Goal: Task Accomplishment & Management: Use online tool/utility

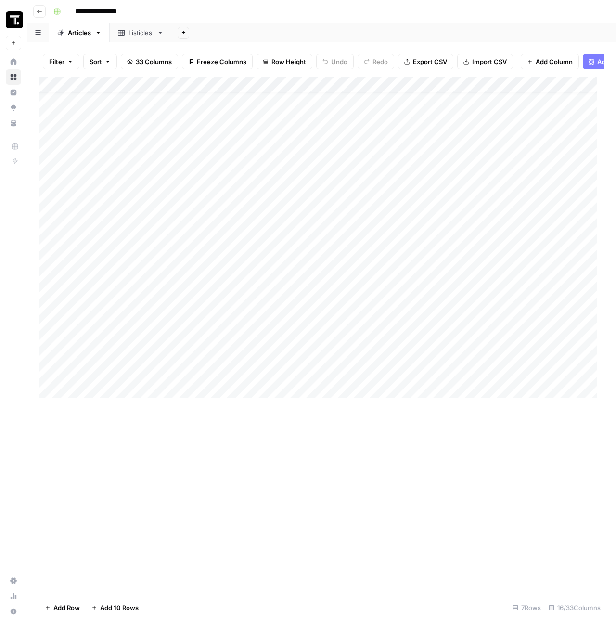
scroll to position [7, 0]
click at [51, 241] on div "Add Column" at bounding box center [322, 241] width 566 height 328
click at [46, 271] on div "Add Column" at bounding box center [322, 241] width 566 height 328
click at [48, 281] on div "Add Column" at bounding box center [322, 241] width 566 height 328
click at [64, 609] on span "Delete 2 Rows" at bounding box center [66, 608] width 43 height 10
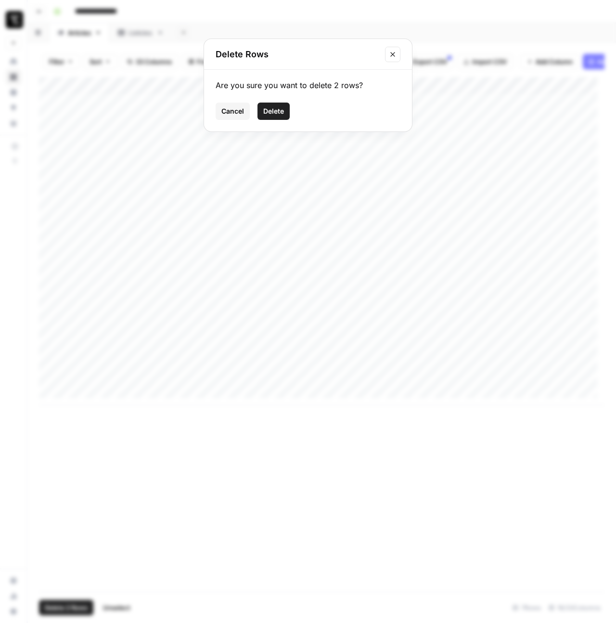
click at [281, 113] on span "Delete" at bounding box center [273, 111] width 21 height 10
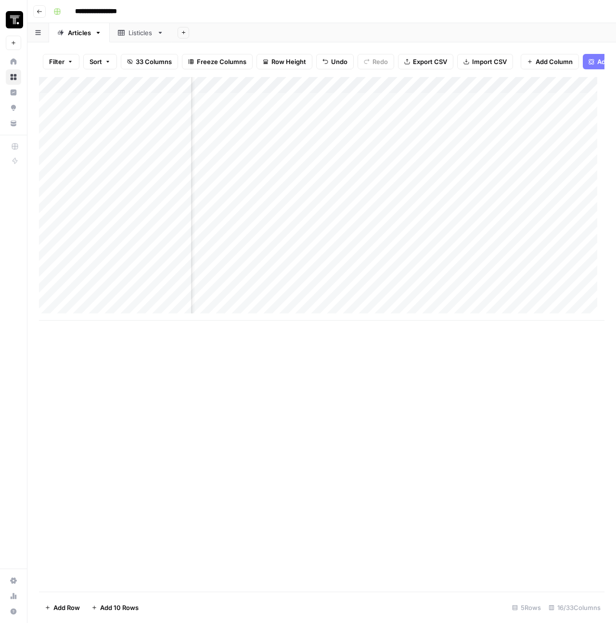
scroll to position [0, 784]
click at [403, 279] on div "Add Column" at bounding box center [322, 199] width 566 height 244
click at [410, 281] on div "Add Column" at bounding box center [322, 199] width 566 height 244
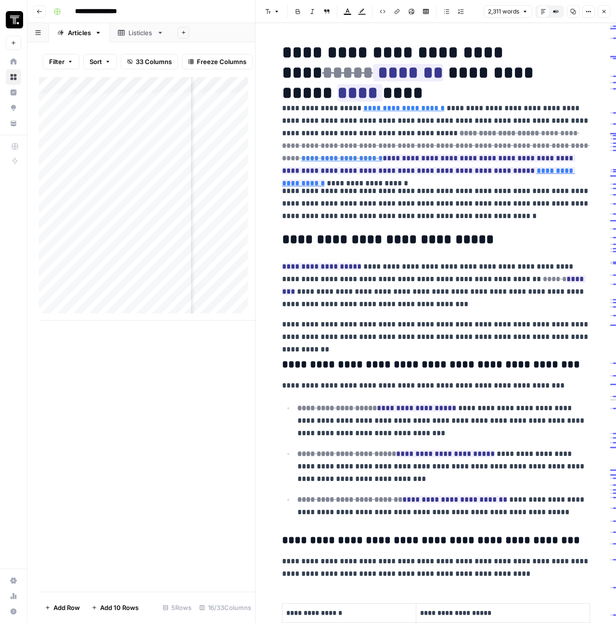
click at [603, 17] on button "Close" at bounding box center [604, 11] width 13 height 13
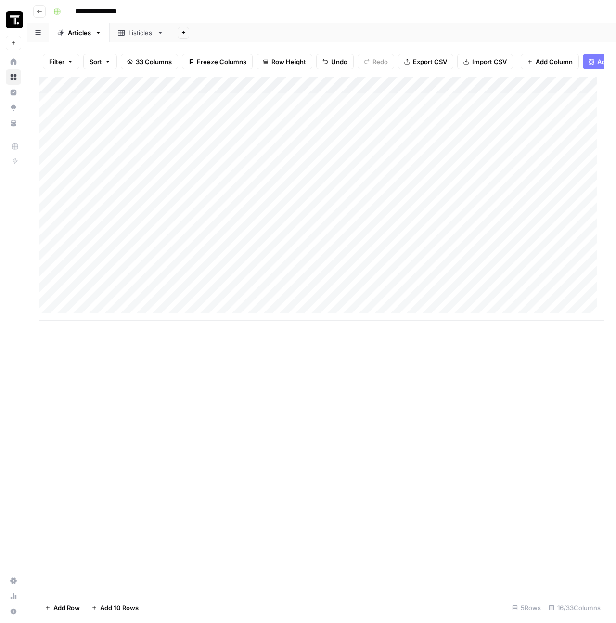
click at [49, 121] on div "Add Column" at bounding box center [322, 199] width 566 height 244
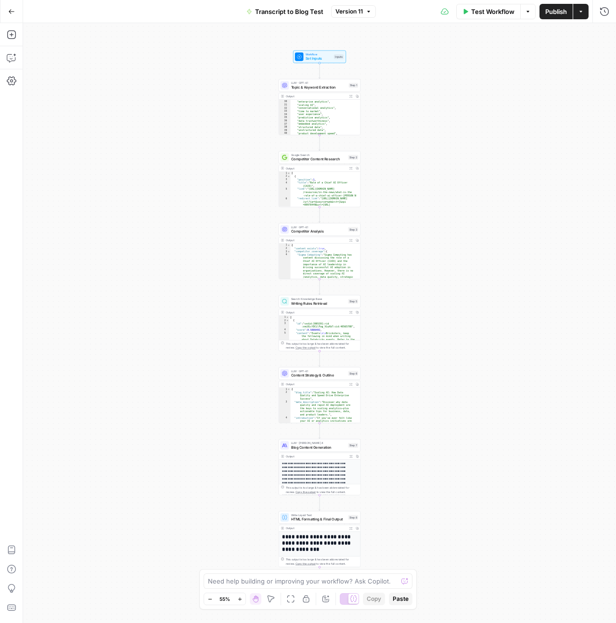
scroll to position [530, 0]
click at [5, 9] on button "Go Back" at bounding box center [11, 11] width 17 height 17
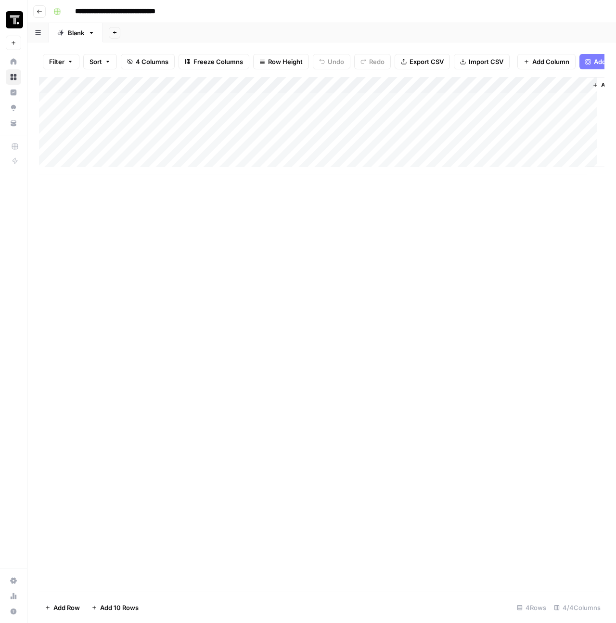
click at [429, 284] on div "Add Column" at bounding box center [322, 334] width 566 height 515
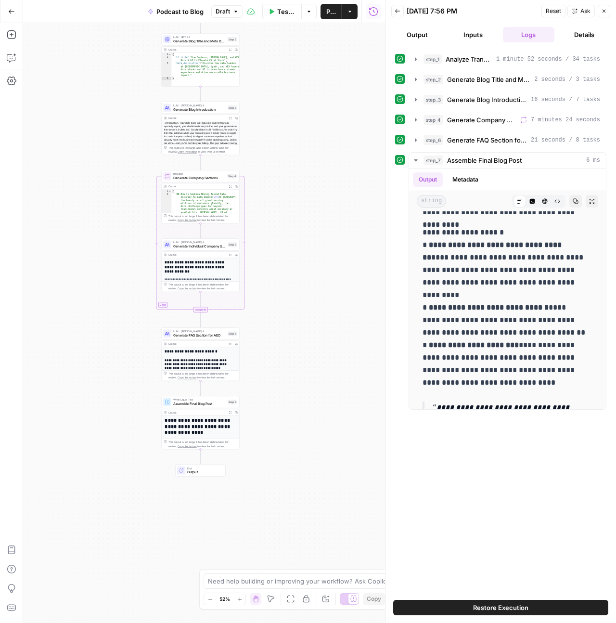
click at [241, 598] on icon "button" at bounding box center [239, 598] width 5 height 5
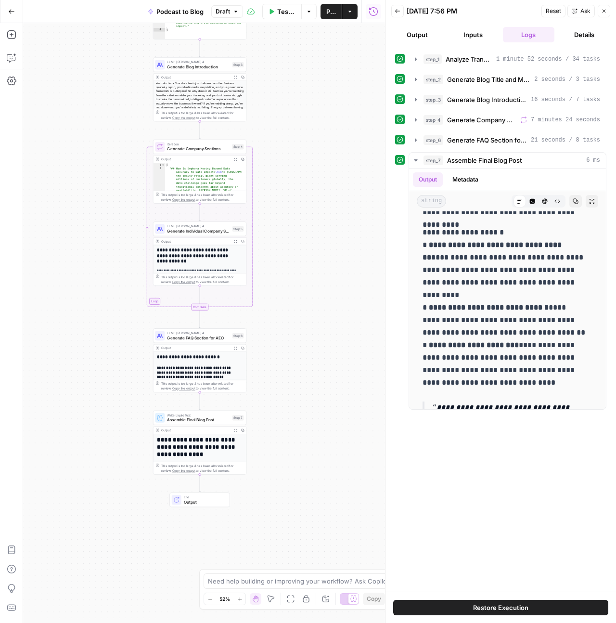
click at [241, 598] on icon "button" at bounding box center [239, 598] width 5 height 5
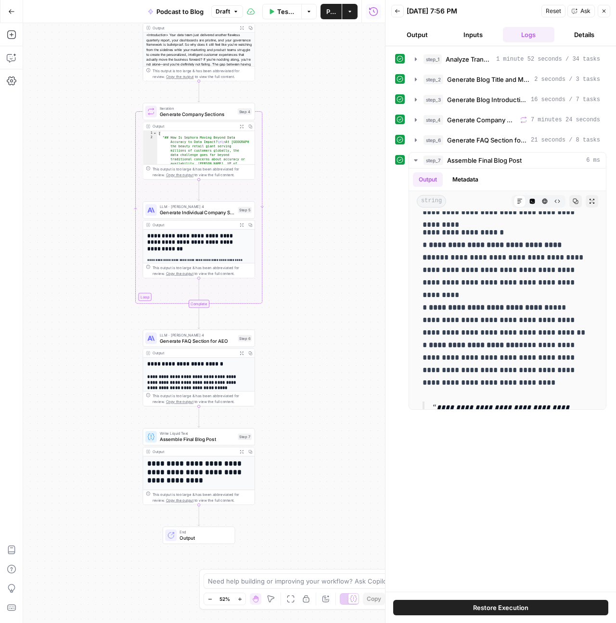
click at [241, 598] on icon "button" at bounding box center [239, 598] width 5 height 5
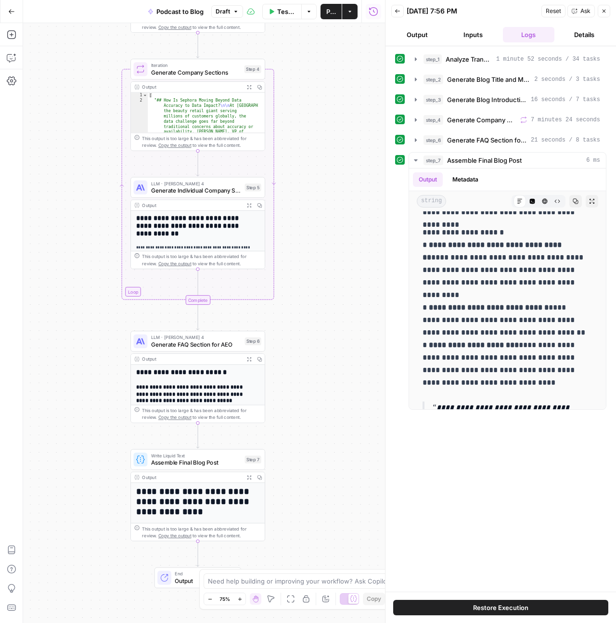
click at [241, 598] on icon "button" at bounding box center [239, 598] width 5 height 5
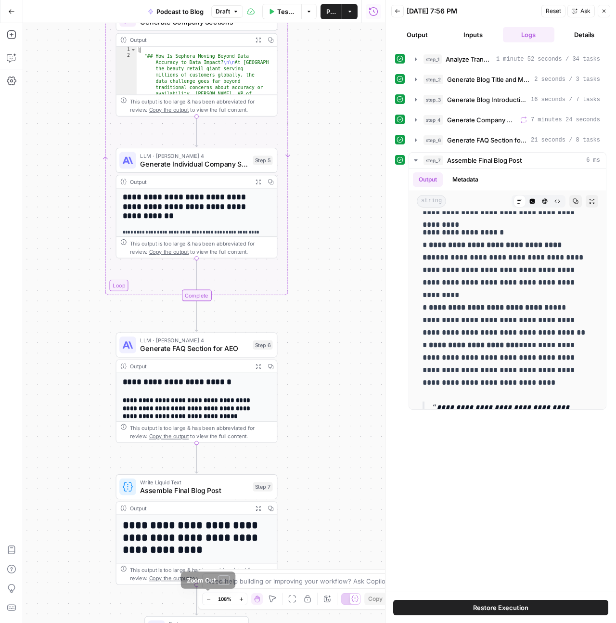
click at [206, 598] on icon "button" at bounding box center [208, 598] width 5 height 5
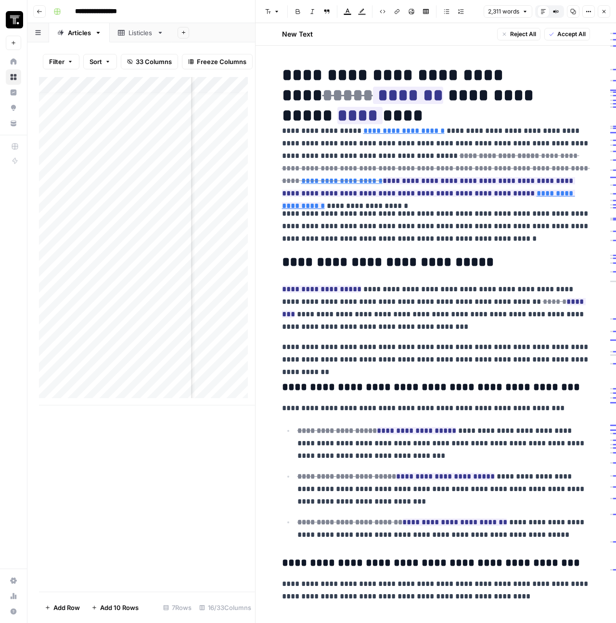
scroll to position [7, 818]
click at [603, 11] on icon "button" at bounding box center [604, 12] width 6 height 6
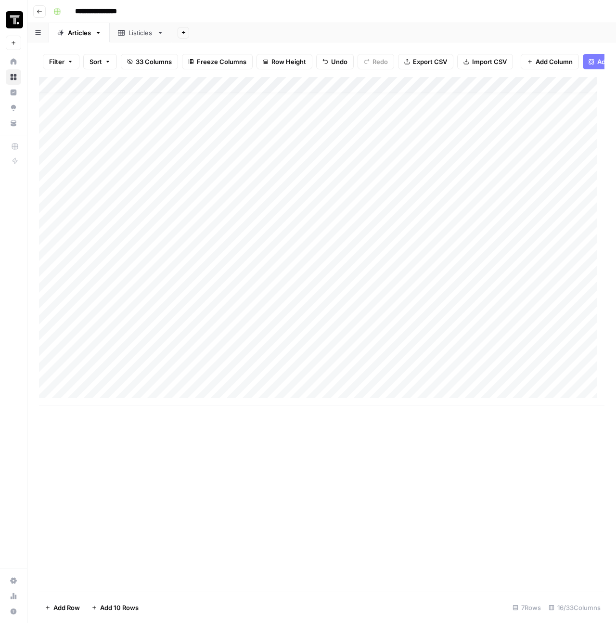
scroll to position [7, 0]
click at [495, 236] on div "Add Column" at bounding box center [322, 199] width 566 height 244
click at [437, 238] on div "Add Column" at bounding box center [322, 199] width 566 height 244
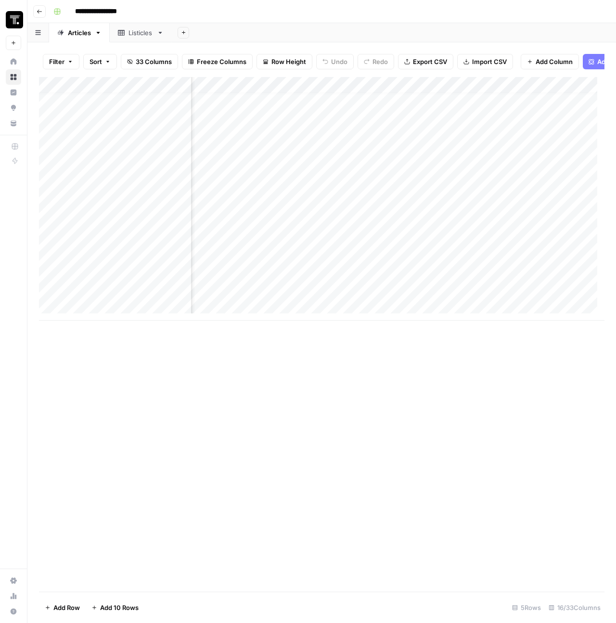
drag, startPoint x: 567, startPoint y: 183, endPoint x: 538, endPoint y: 165, distance: 35.0
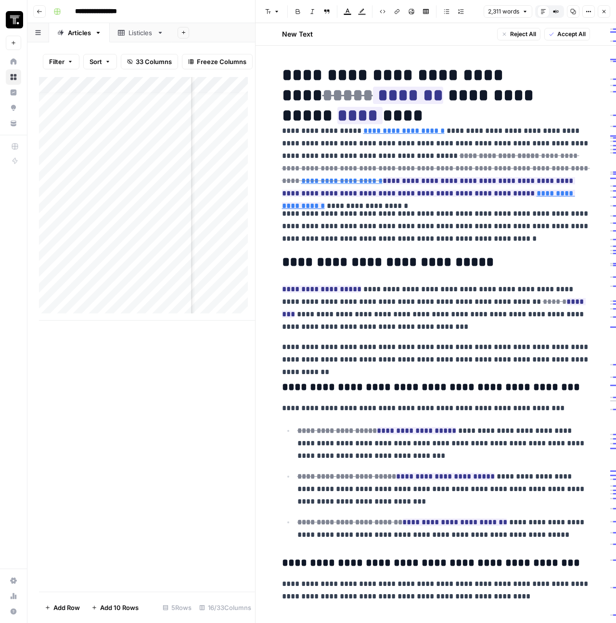
click at [601, 12] on icon "button" at bounding box center [604, 12] width 6 height 6
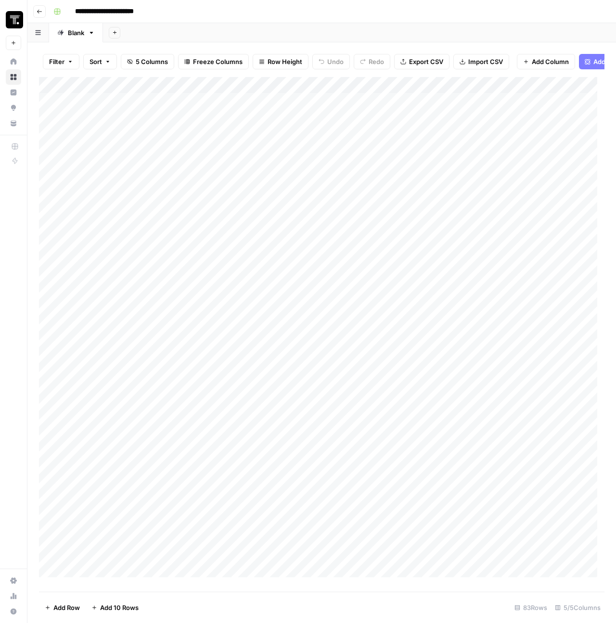
click at [343, 138] on div "Add Column" at bounding box center [322, 330] width 566 height 507
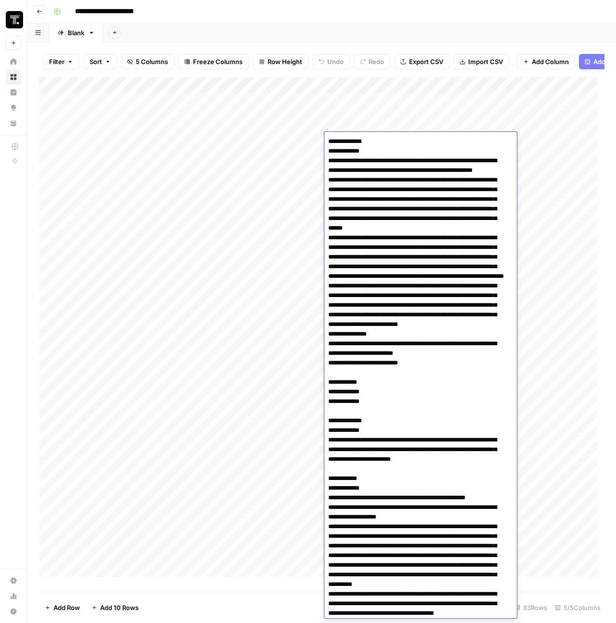
scroll to position [1465, 0]
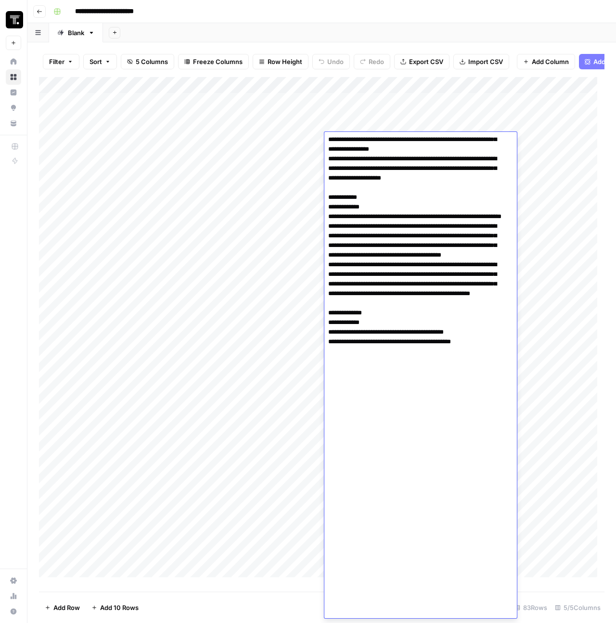
click at [267, 155] on div "Add Column" at bounding box center [322, 330] width 566 height 507
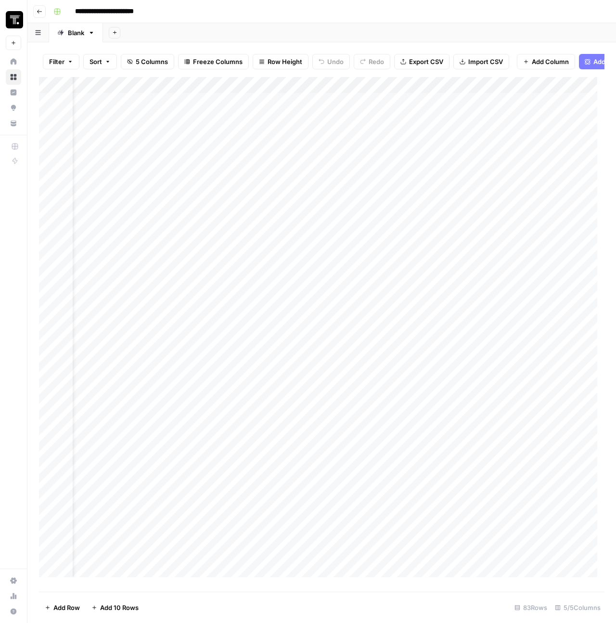
scroll to position [0, 64]
click at [336, 139] on div "Add Column" at bounding box center [322, 330] width 566 height 507
click at [303, 133] on div "Add Column" at bounding box center [322, 330] width 566 height 507
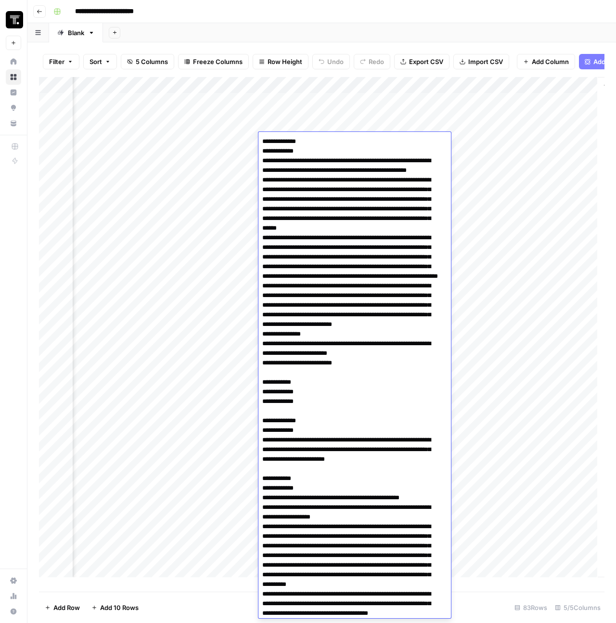
scroll to position [1465, 0]
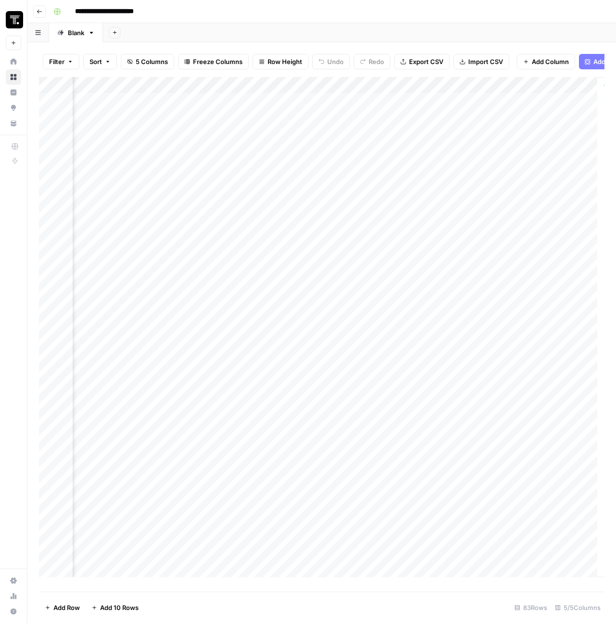
click at [206, 202] on div "Add Column" at bounding box center [322, 330] width 566 height 507
click at [283, 156] on div "Add Column" at bounding box center [322, 330] width 566 height 507
type textarea "**********"
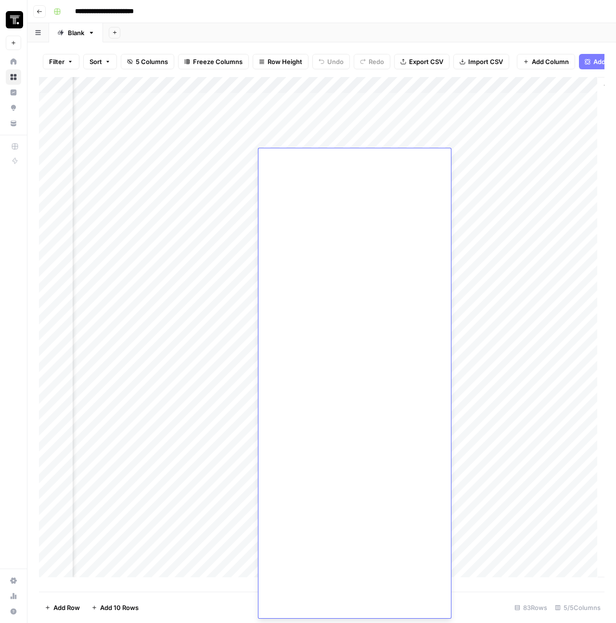
scroll to position [0, 0]
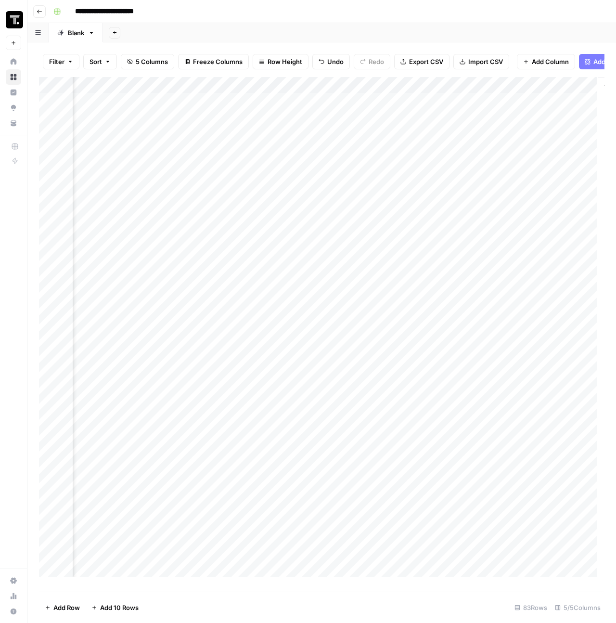
click at [253, 204] on div "Add Column" at bounding box center [322, 330] width 566 height 507
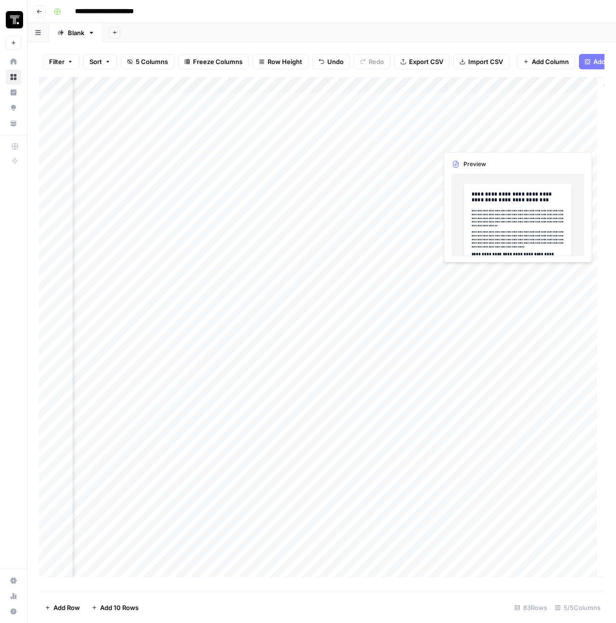
click at [534, 141] on div "Add Column" at bounding box center [322, 330] width 566 height 507
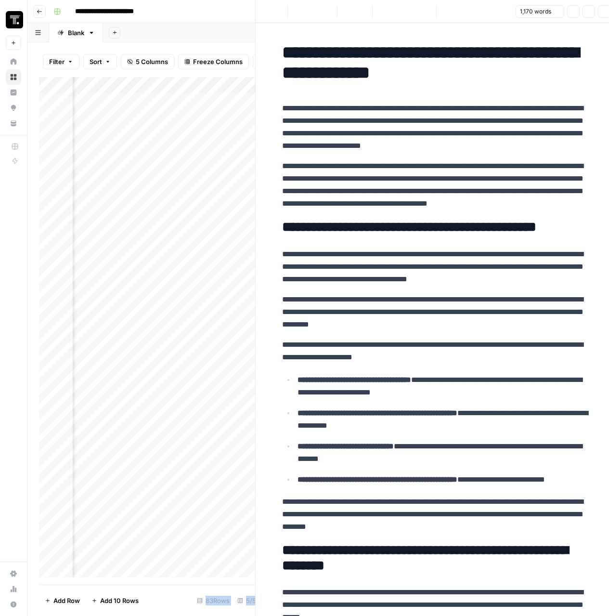
click at [534, 141] on div at bounding box center [554, 141] width 88 height 18
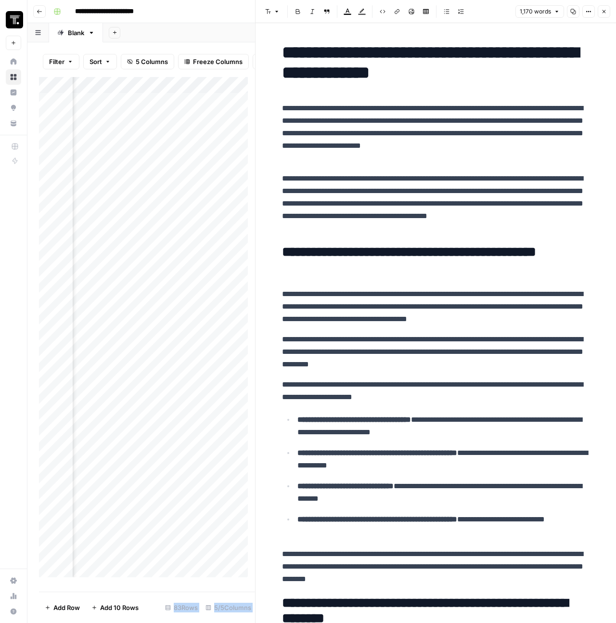
click at [598, 15] on button "Close" at bounding box center [604, 11] width 13 height 13
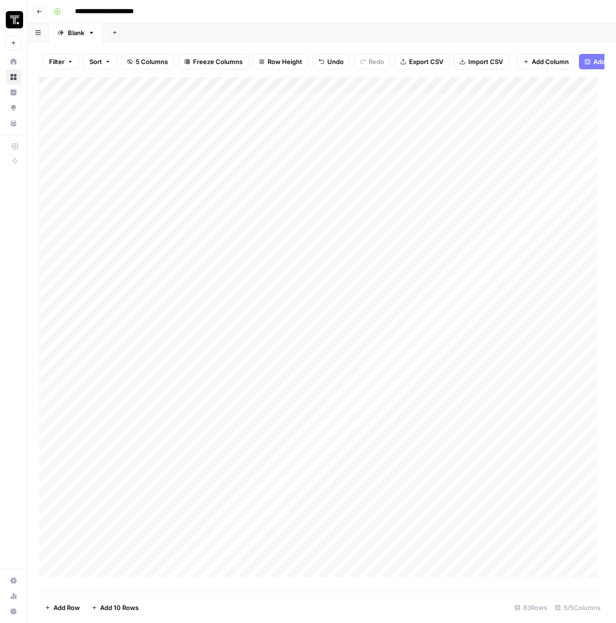
click at [152, 139] on div "Add Column" at bounding box center [322, 330] width 566 height 507
click at [108, 140] on div "Add Column" at bounding box center [322, 330] width 566 height 507
click at [108, 140] on textarea "**********" at bounding box center [149, 141] width 154 height 13
click at [95, 140] on textarea "**********" at bounding box center [149, 141] width 154 height 13
drag, startPoint x: 97, startPoint y: 140, endPoint x: 77, endPoint y: 140, distance: 20.2
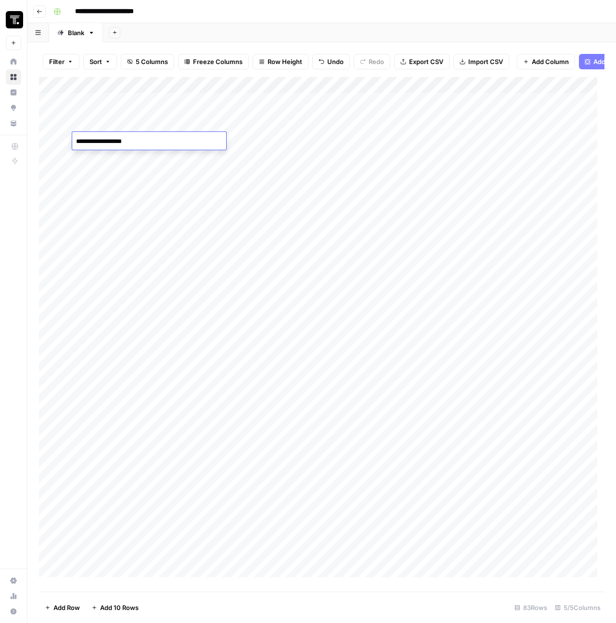
click at [77, 140] on textarea "**********" at bounding box center [149, 141] width 154 height 13
click at [162, 144] on textarea "**********" at bounding box center [149, 141] width 154 height 13
type textarea "**********"
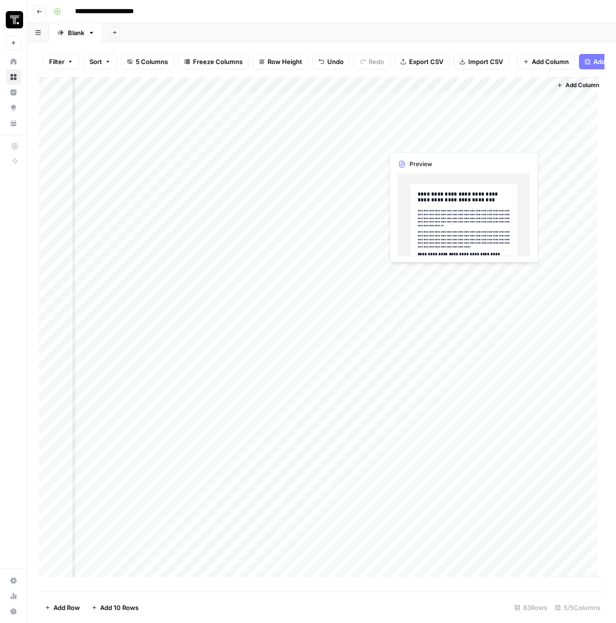
click at [473, 141] on div "Add Column" at bounding box center [322, 330] width 566 height 507
click at [249, 180] on div "Add Column" at bounding box center [322, 330] width 566 height 507
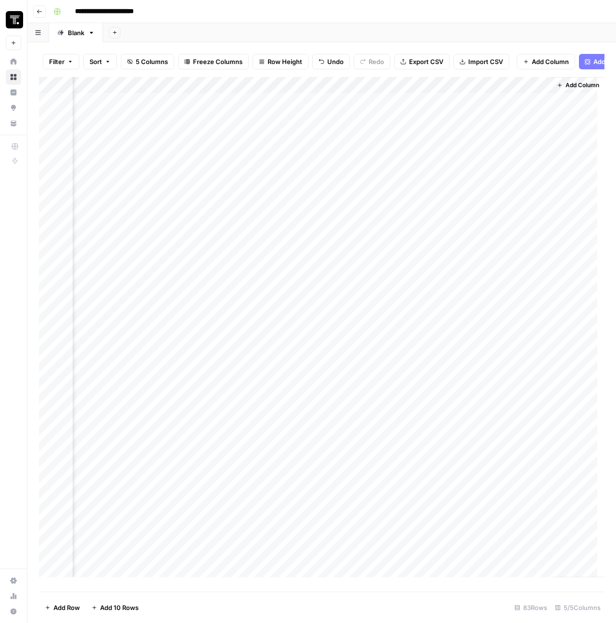
click at [376, 141] on div "Add Column" at bounding box center [322, 330] width 566 height 507
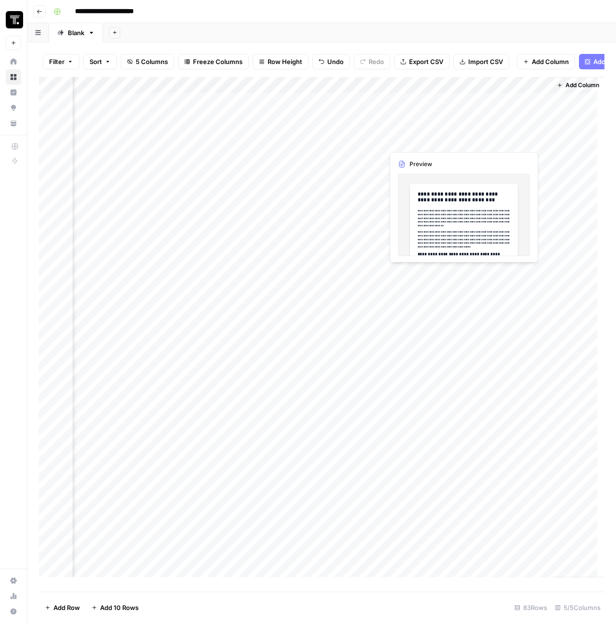
click at [500, 142] on div "Add Column" at bounding box center [322, 330] width 566 height 507
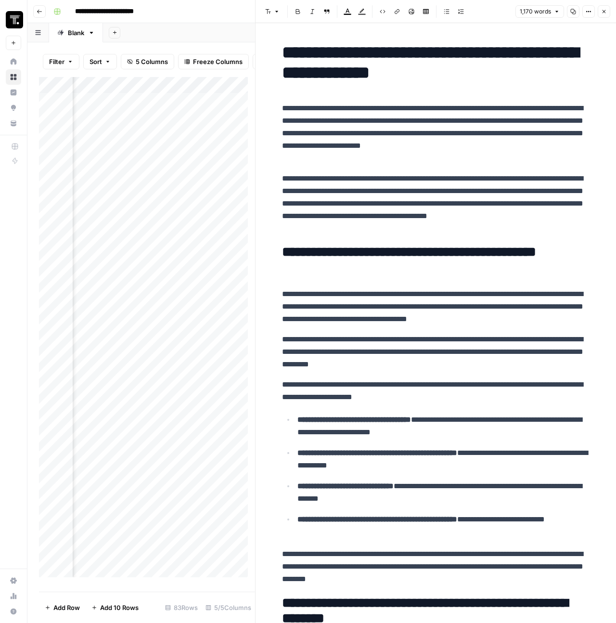
click at [606, 7] on button "Close" at bounding box center [604, 11] width 13 height 13
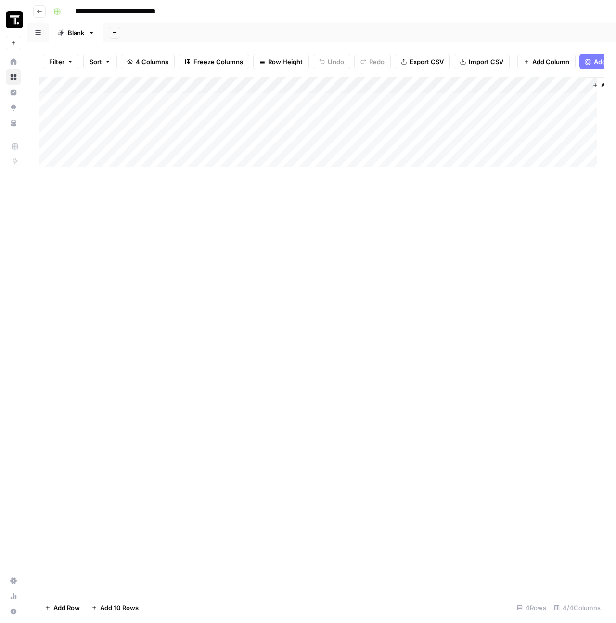
click at [316, 250] on div "Add Column" at bounding box center [322, 334] width 566 height 515
